Goal: Task Accomplishment & Management: Manage account settings

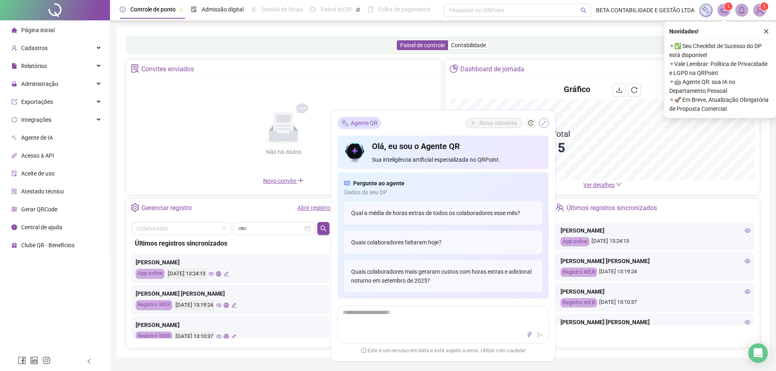
click at [545, 124] on icon "shrink" at bounding box center [544, 123] width 6 height 6
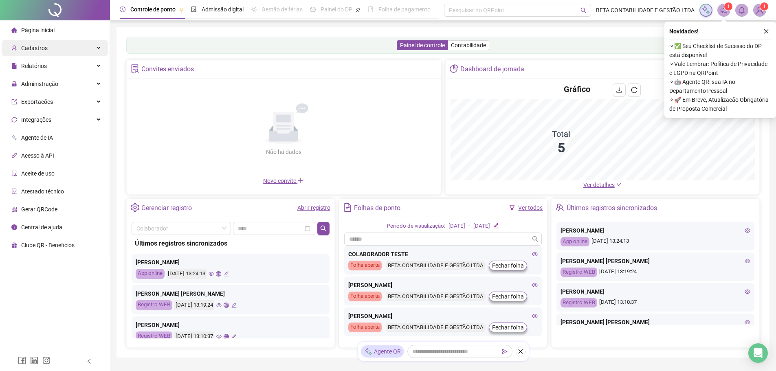
click at [39, 48] on span "Cadastros" at bounding box center [34, 48] width 26 height 7
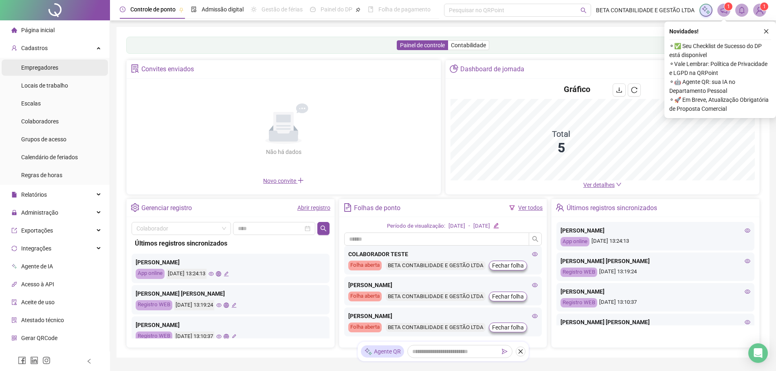
click at [39, 68] on span "Empregadores" at bounding box center [39, 67] width 37 height 7
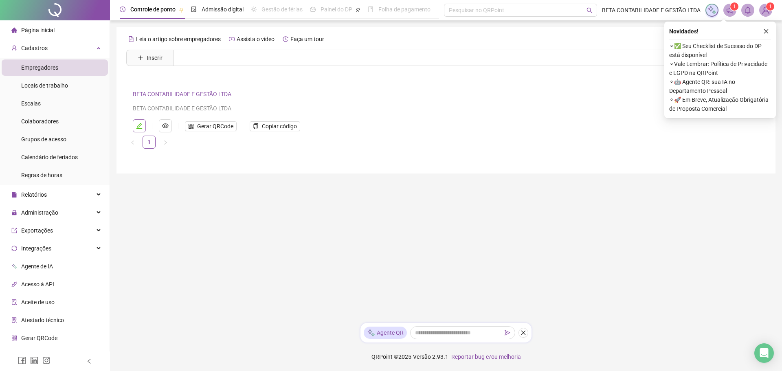
click at [139, 128] on icon "edit" at bounding box center [140, 126] width 6 height 6
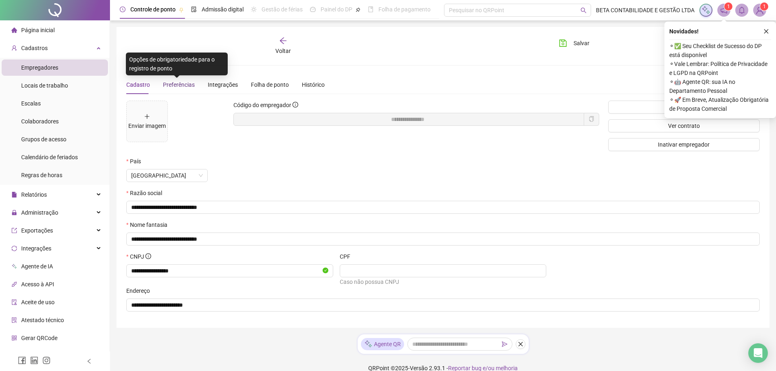
click at [176, 82] on span "Preferências" at bounding box center [179, 85] width 32 height 7
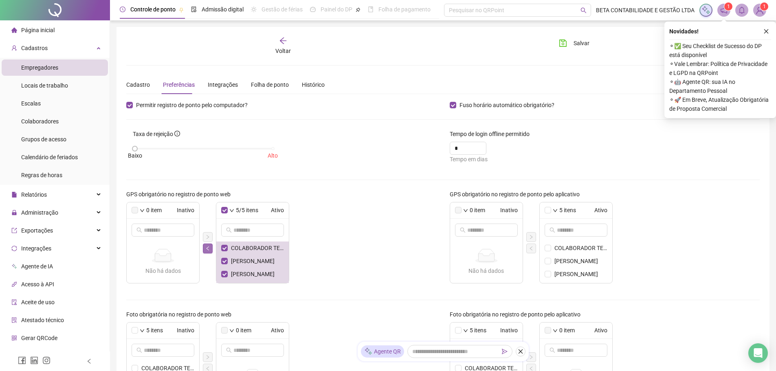
click at [209, 249] on icon "left" at bounding box center [207, 248] width 5 height 5
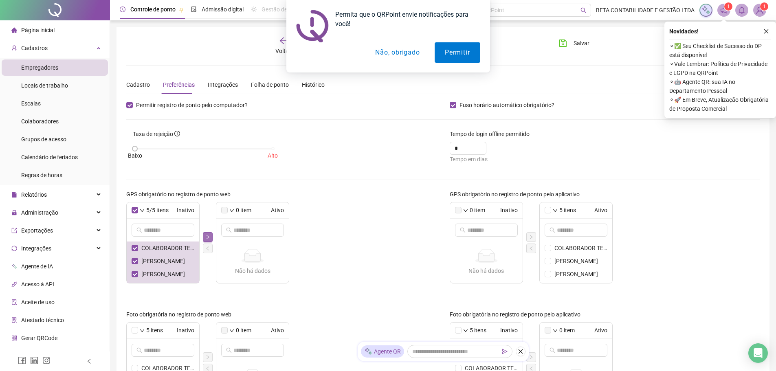
click at [207, 235] on icon "right" at bounding box center [207, 237] width 5 height 5
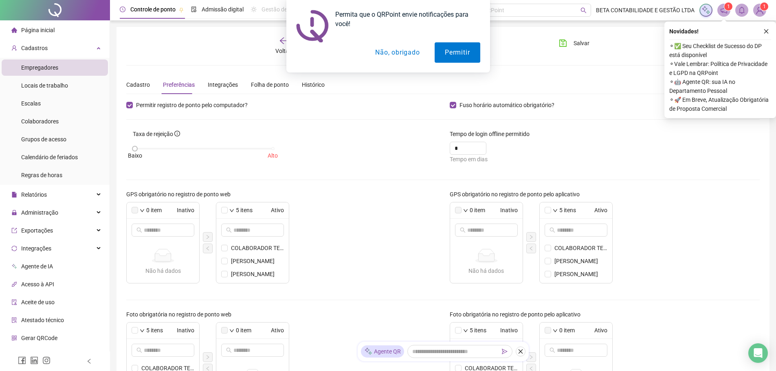
click at [408, 54] on button "Não, obrigado" at bounding box center [397, 52] width 65 height 20
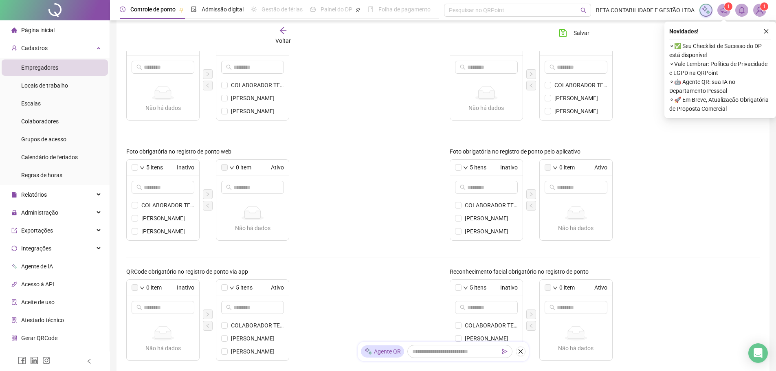
scroll to position [204, 0]
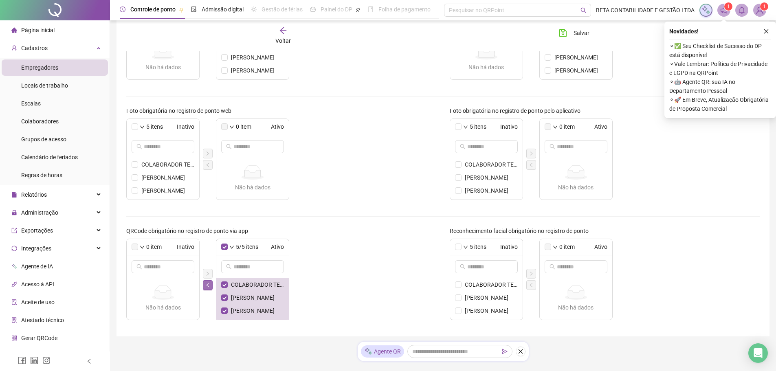
click at [210, 286] on icon "left" at bounding box center [207, 285] width 5 height 5
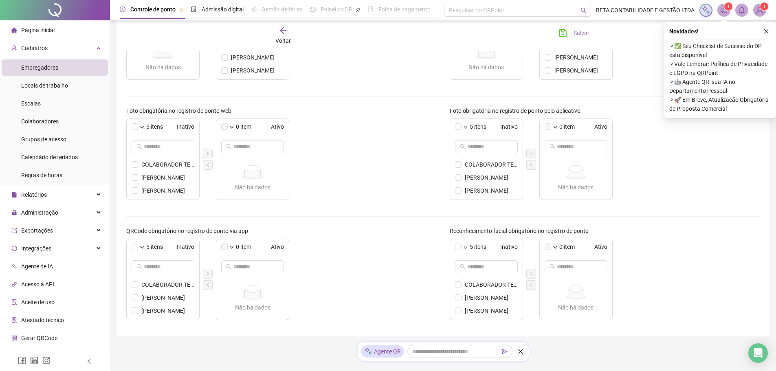
click at [575, 32] on span "Salvar" at bounding box center [582, 33] width 16 height 9
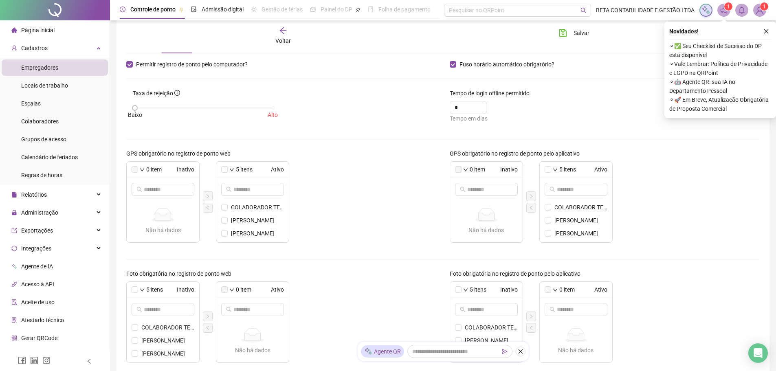
scroll to position [0, 0]
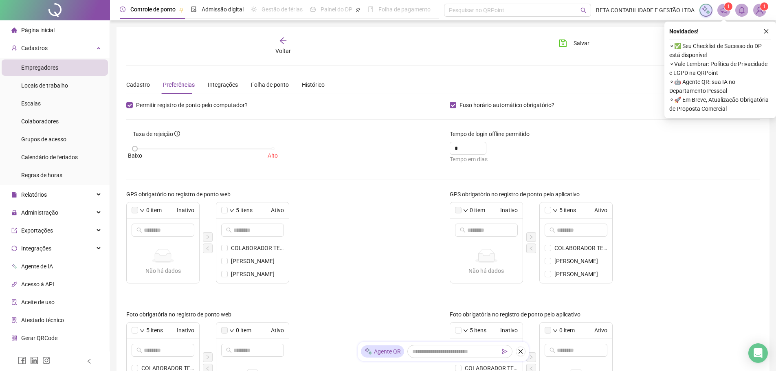
click at [41, 28] on span "Página inicial" at bounding box center [37, 30] width 33 height 7
